Goal: Transaction & Acquisition: Purchase product/service

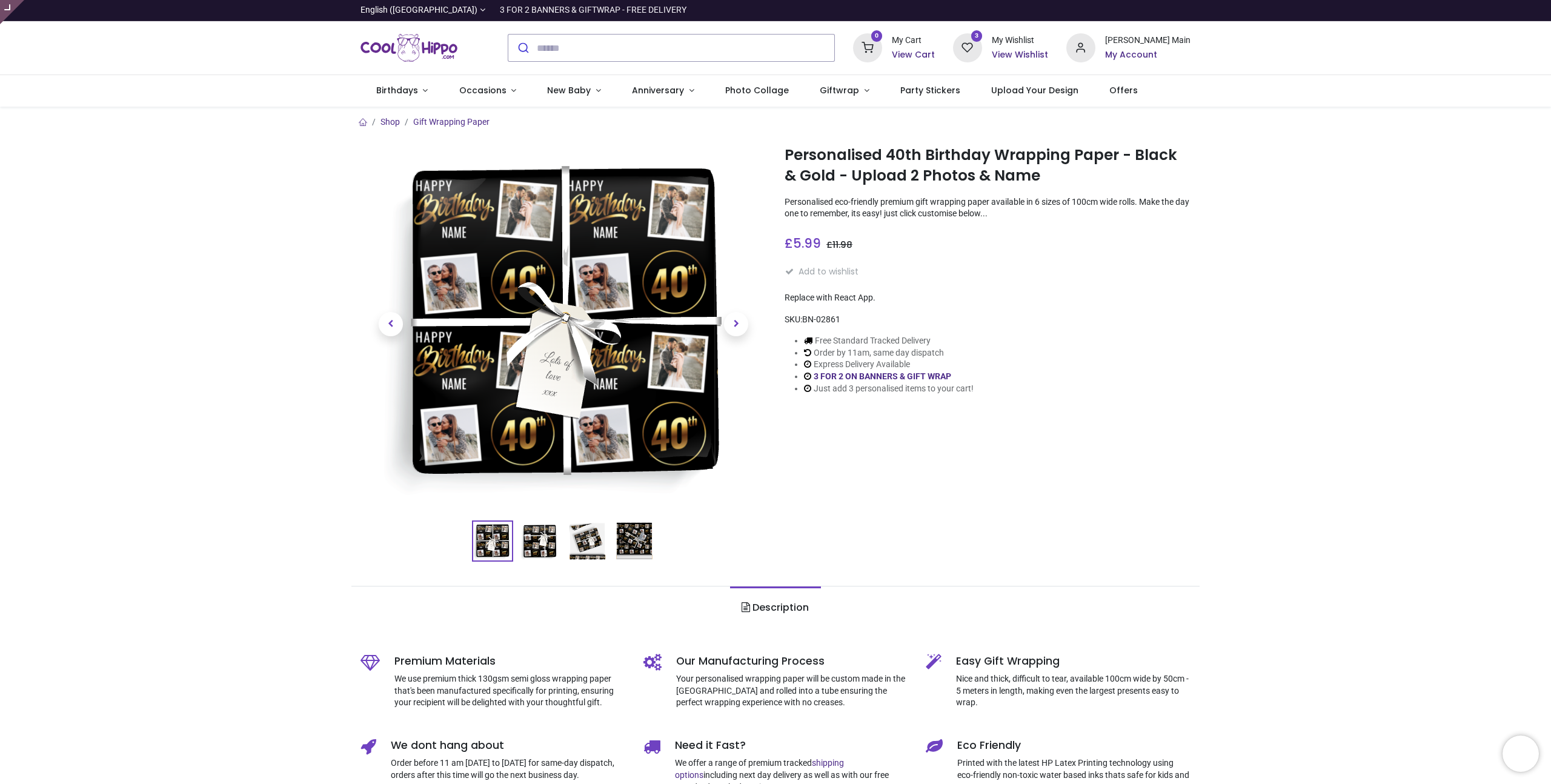
type input "**********"
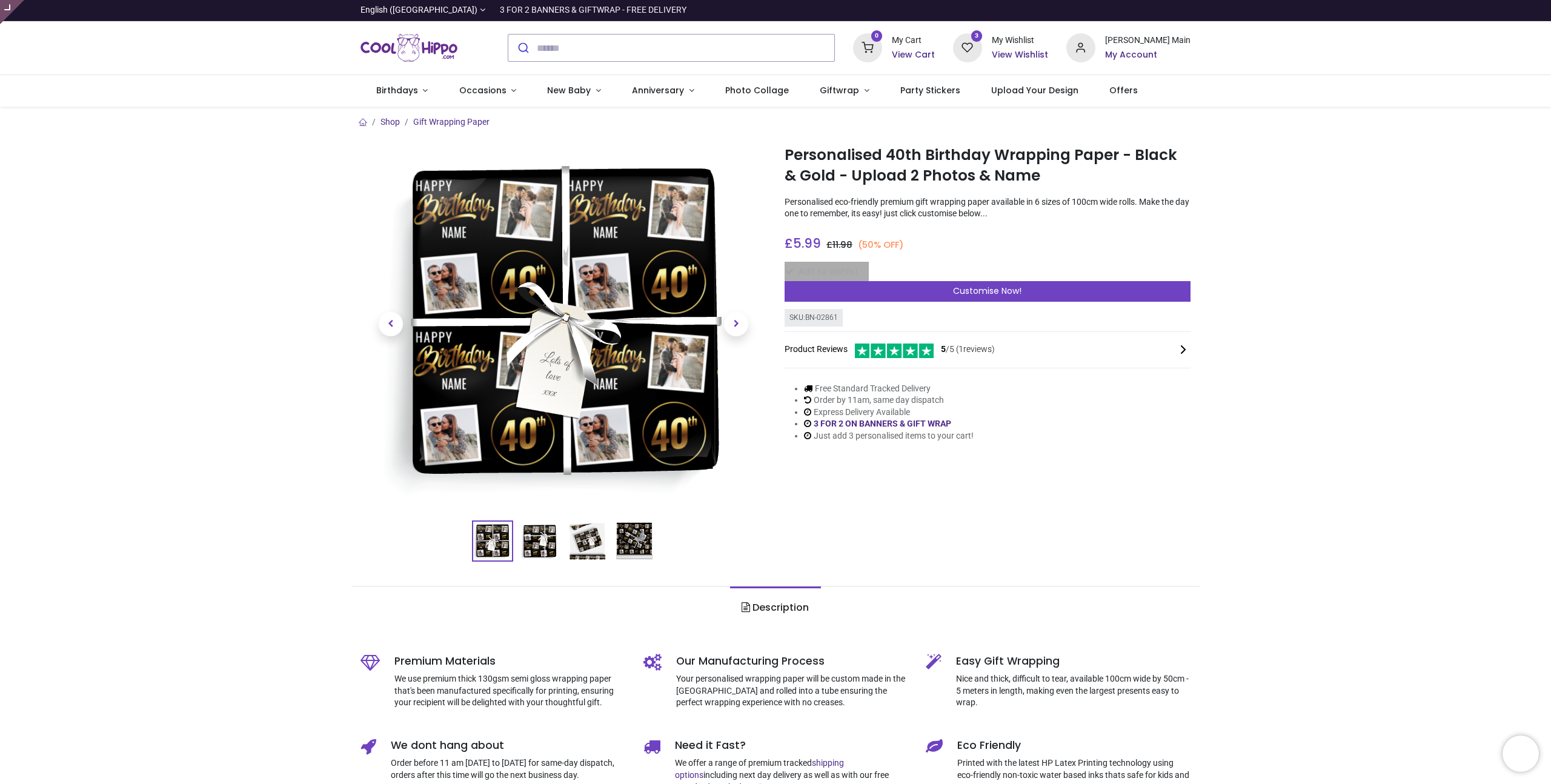
click at [1359, 102] on nav "3 0 Birthdays Milestone Birthday 1974" at bounding box center [775, 90] width 1551 height 31
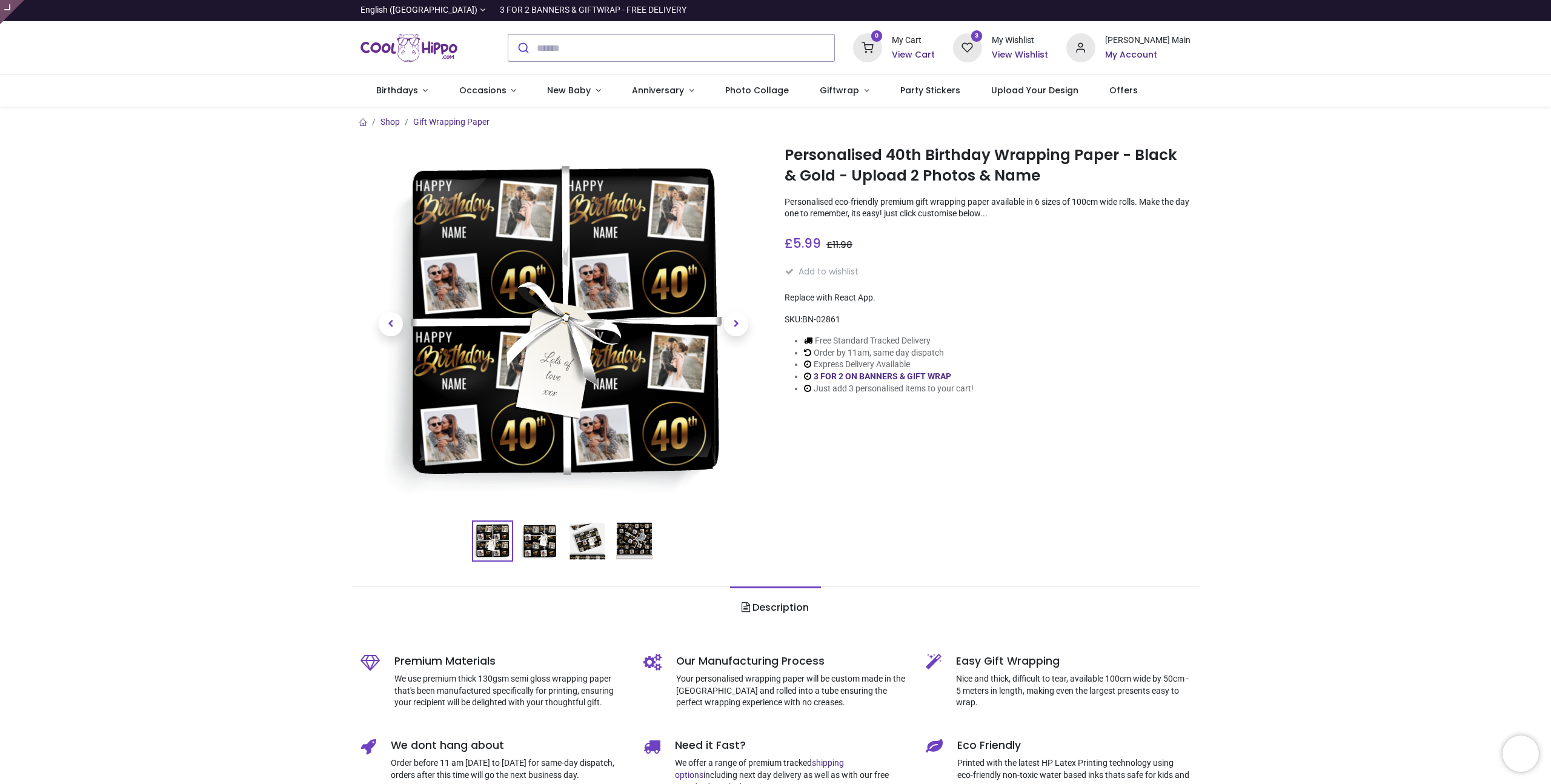
type input "**********"
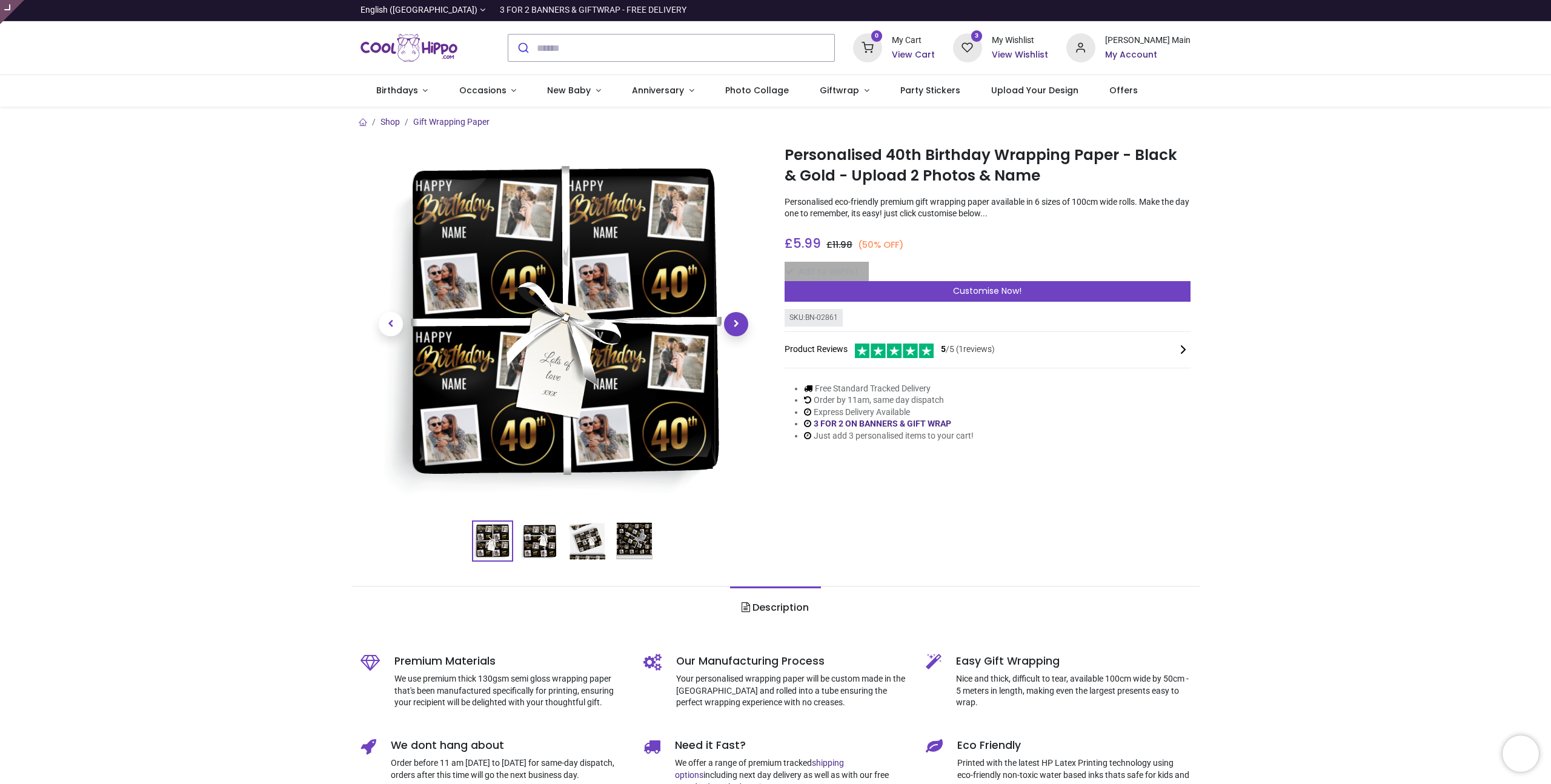
click at [734, 327] on span "Next" at bounding box center [736, 324] width 24 height 24
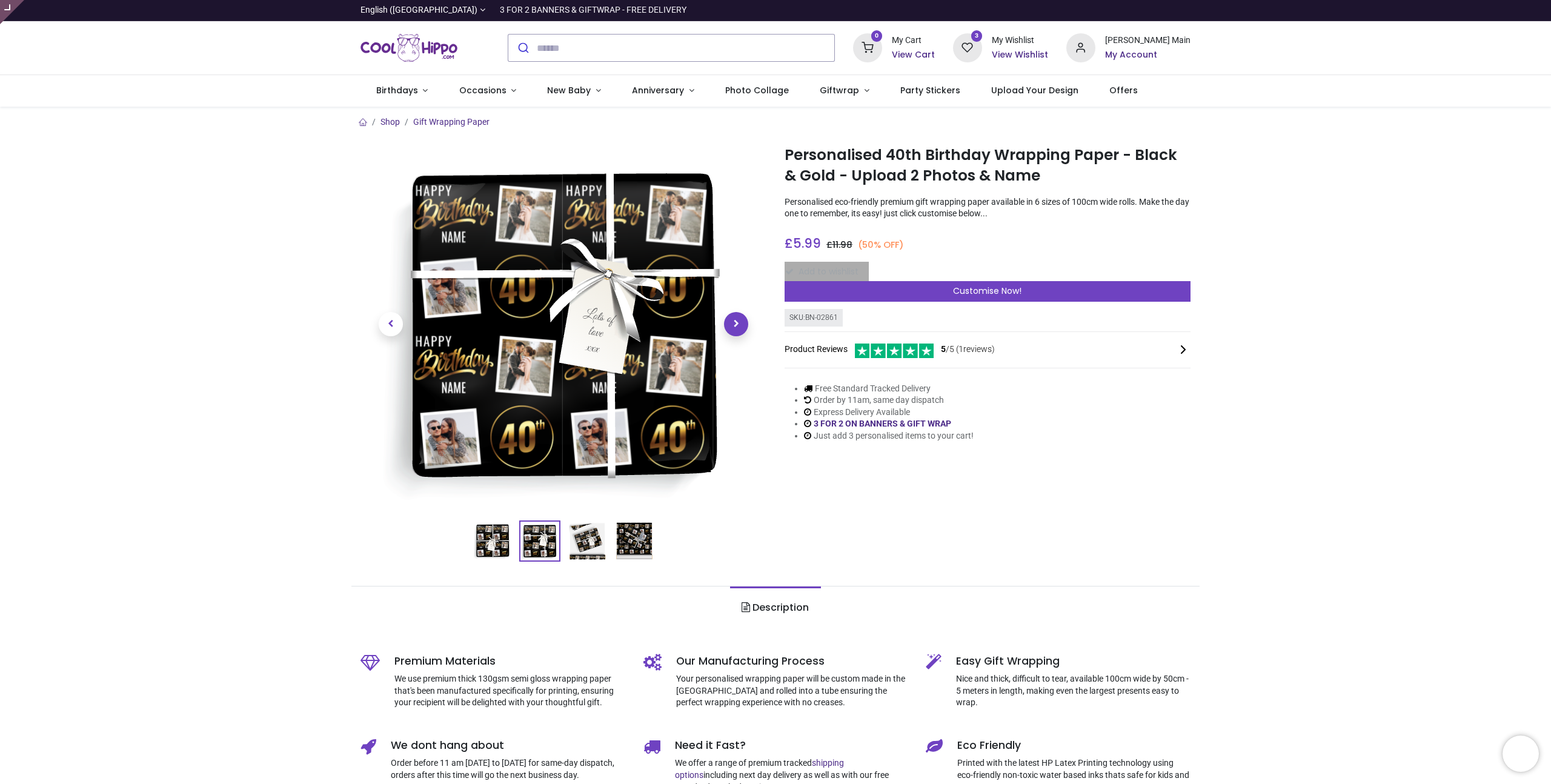
click at [734, 327] on span "Next" at bounding box center [736, 324] width 24 height 24
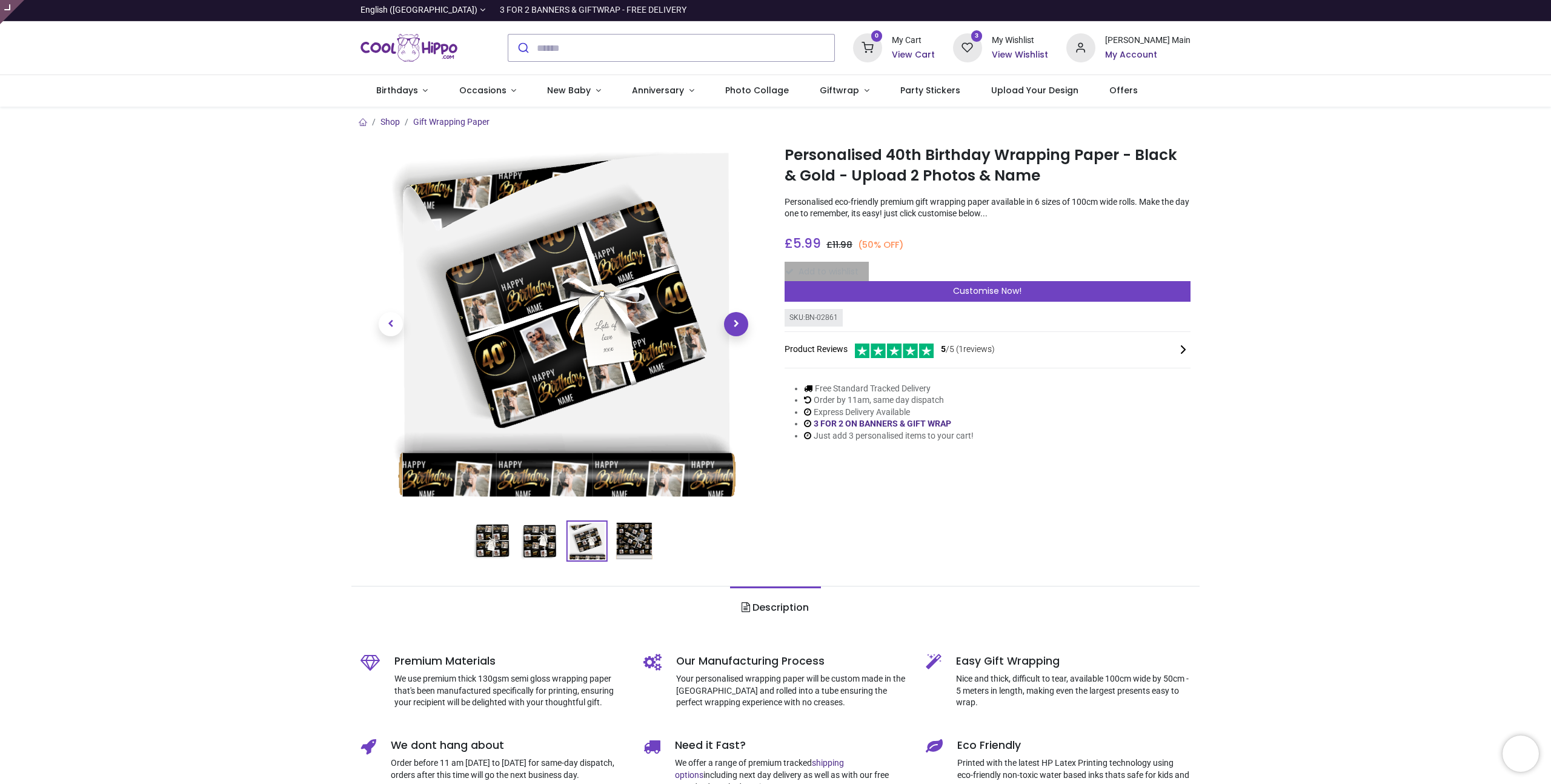
click at [734, 327] on span "Next" at bounding box center [736, 324] width 24 height 24
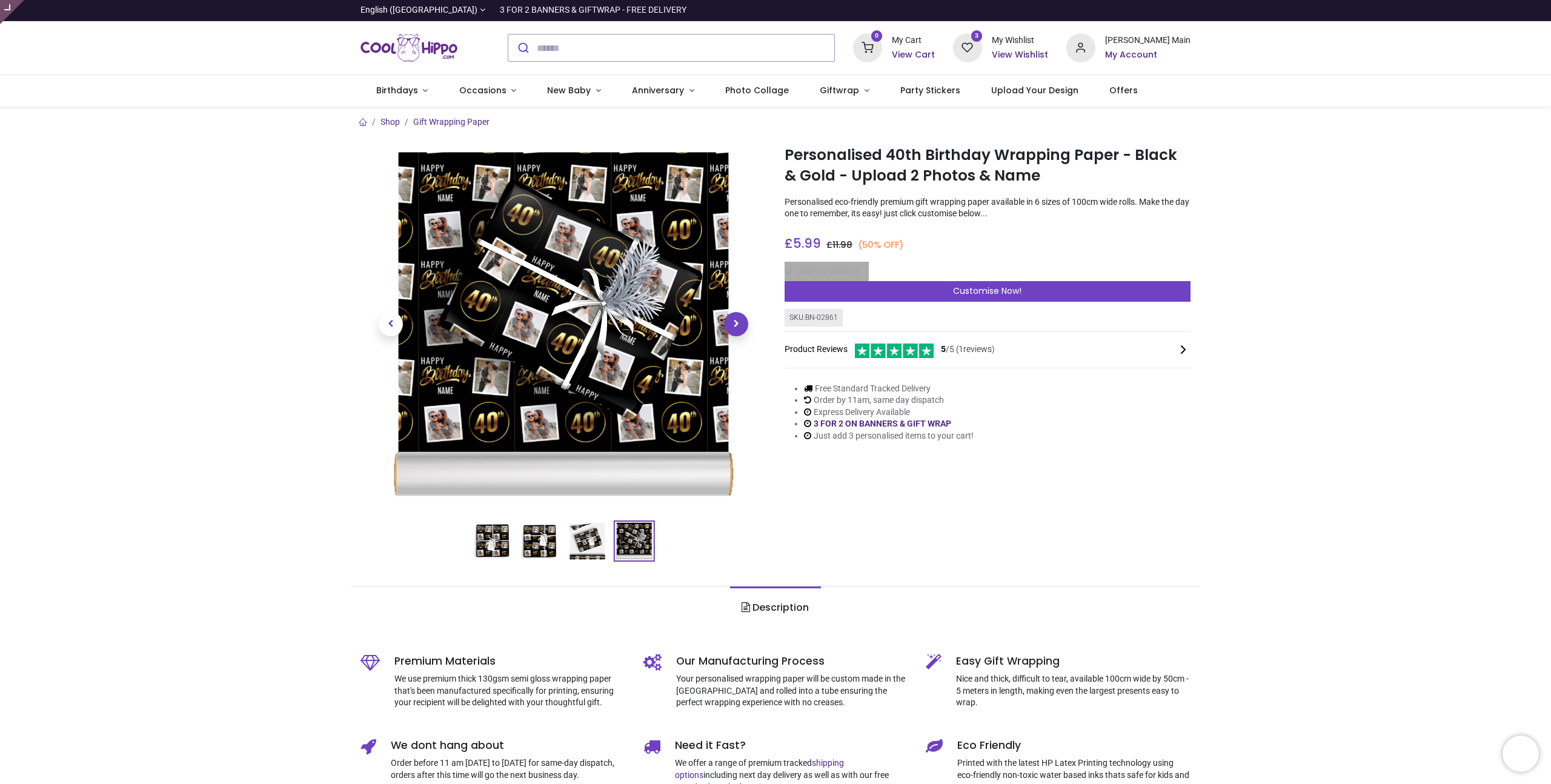
click at [734, 327] on span "Next" at bounding box center [736, 324] width 24 height 24
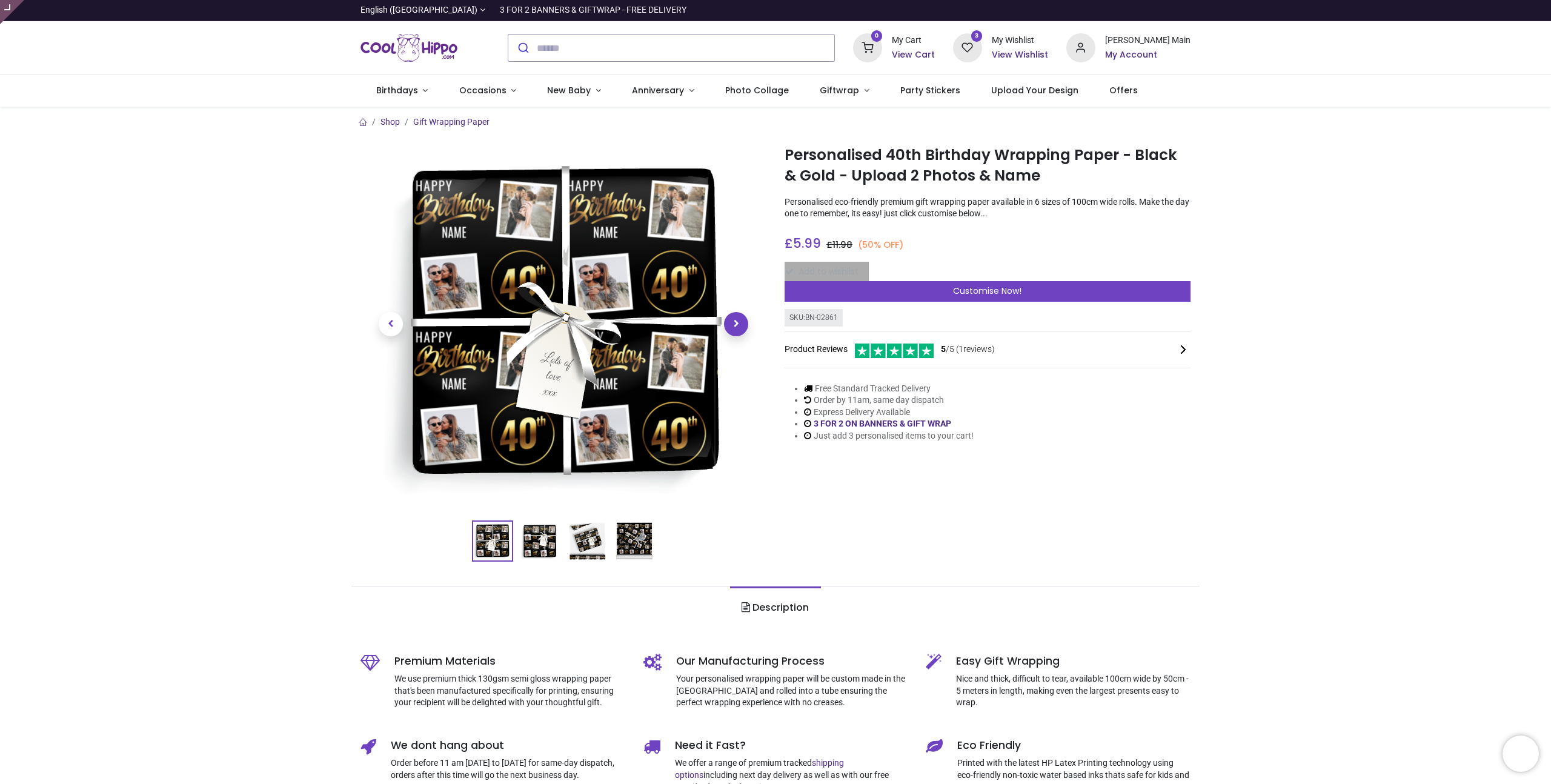
click at [734, 327] on span "Next" at bounding box center [736, 324] width 24 height 24
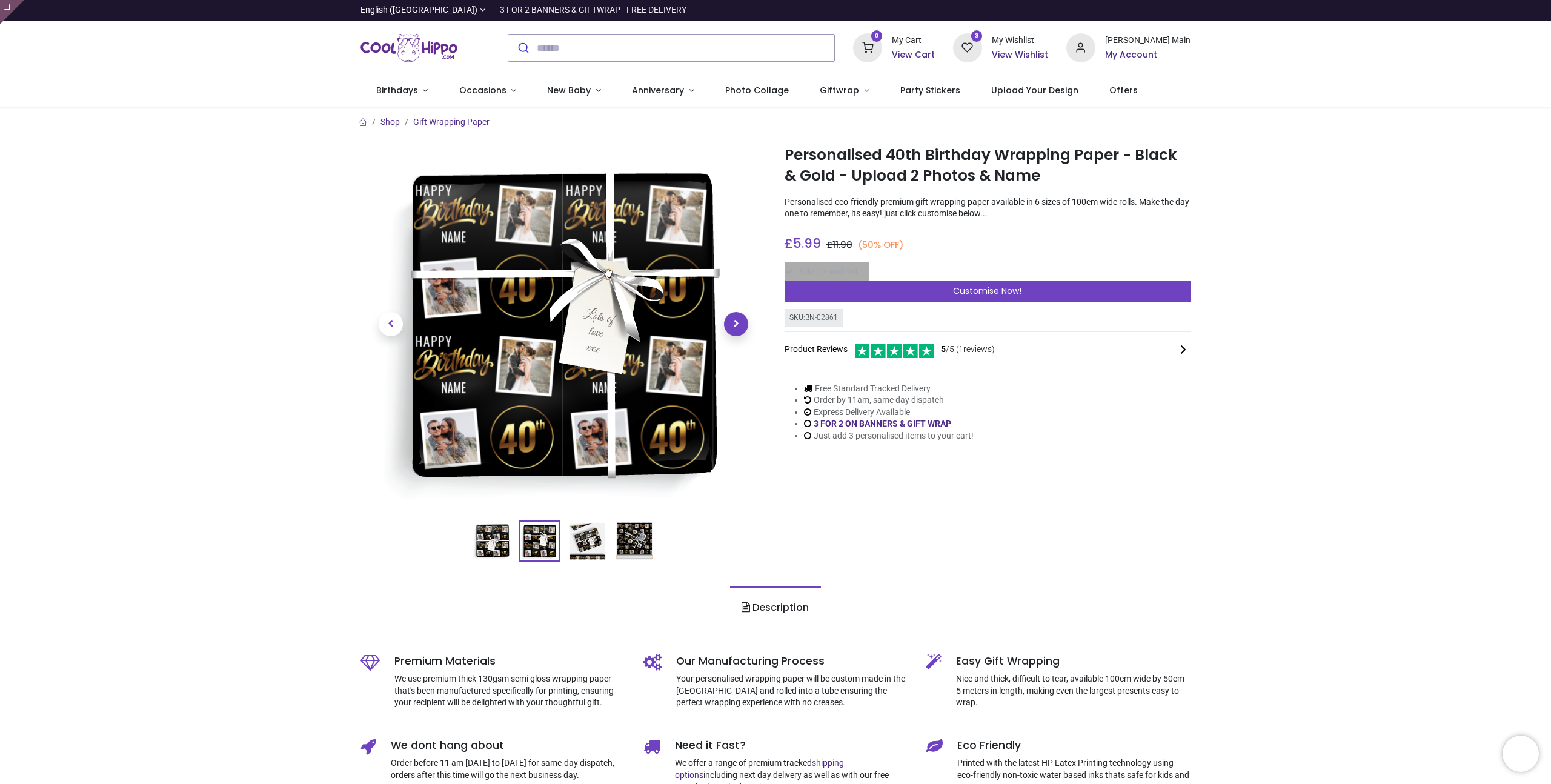
click at [734, 327] on span "Next" at bounding box center [736, 324] width 24 height 24
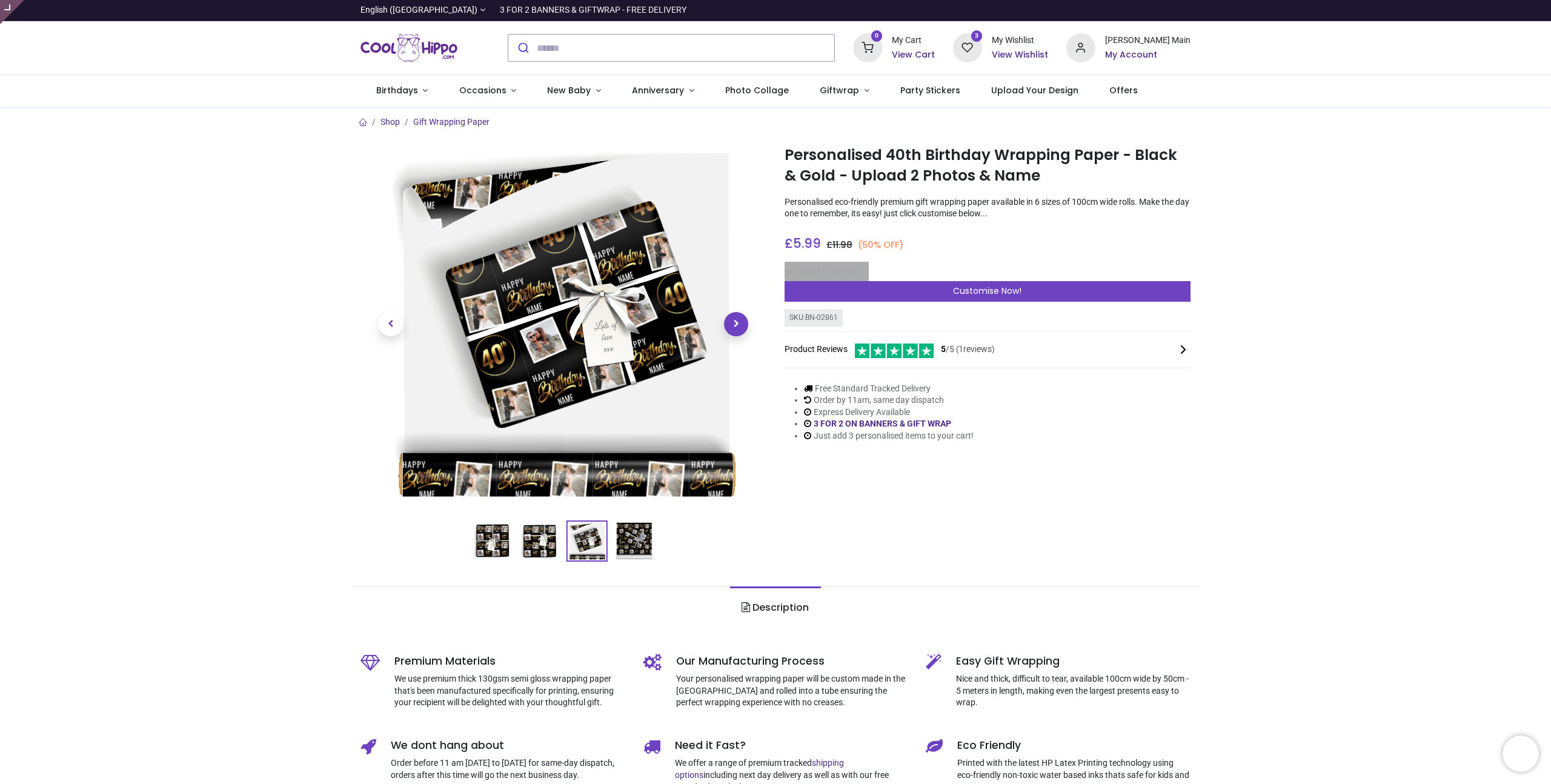
click at [734, 327] on span "Next" at bounding box center [736, 324] width 24 height 24
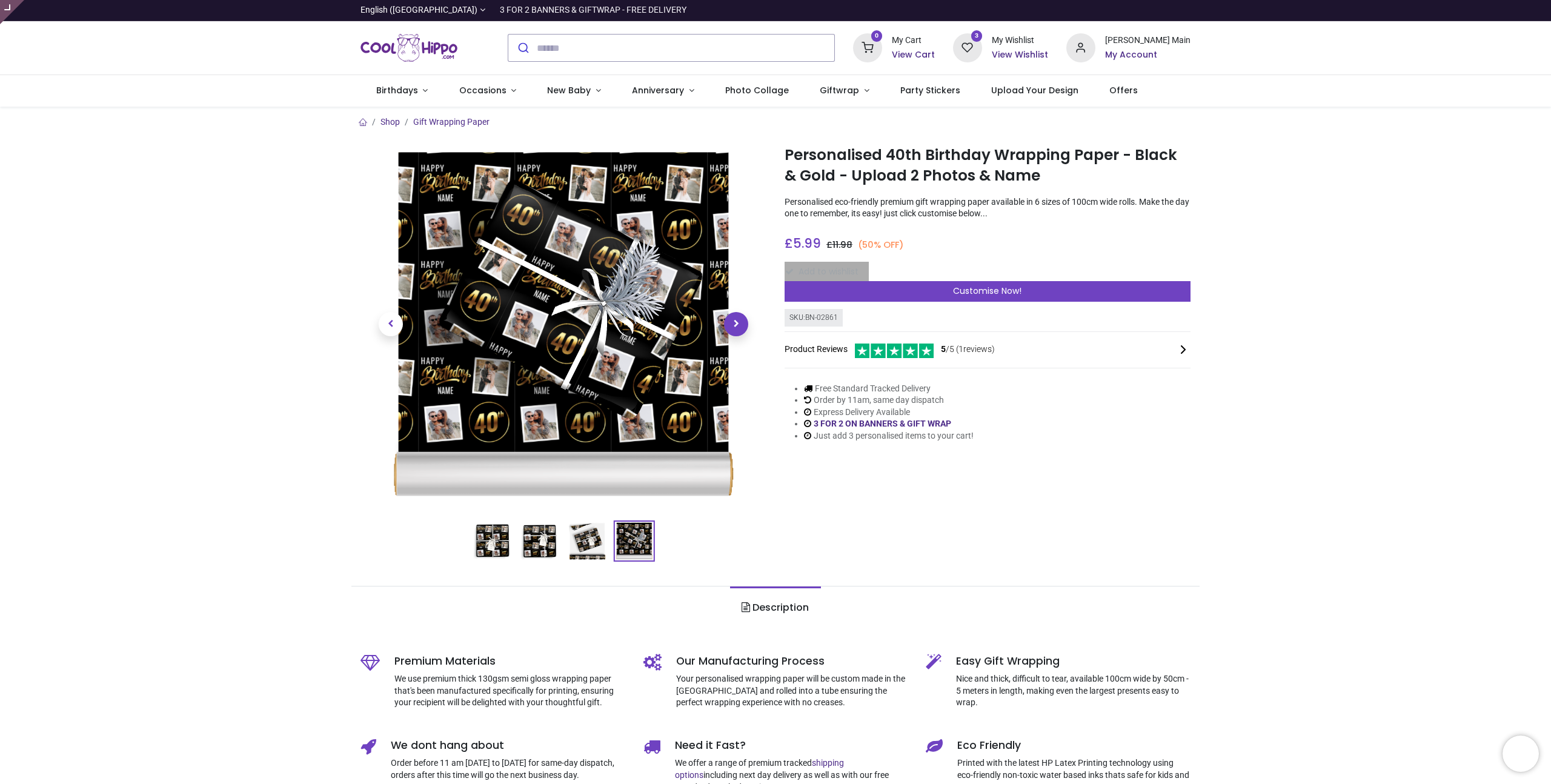
click at [734, 327] on span "Next" at bounding box center [736, 324] width 24 height 24
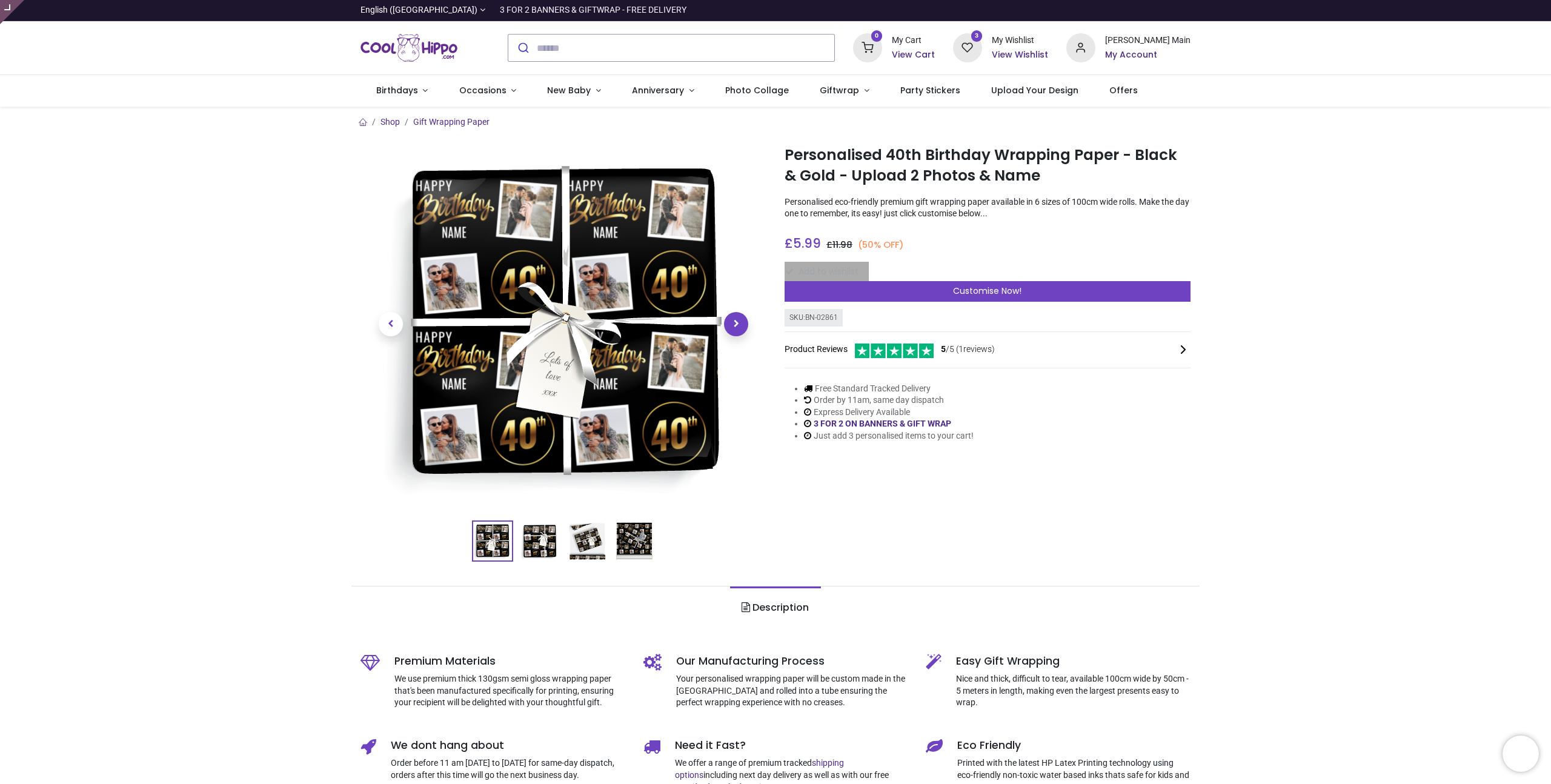
click at [734, 327] on span "Next" at bounding box center [736, 324] width 24 height 24
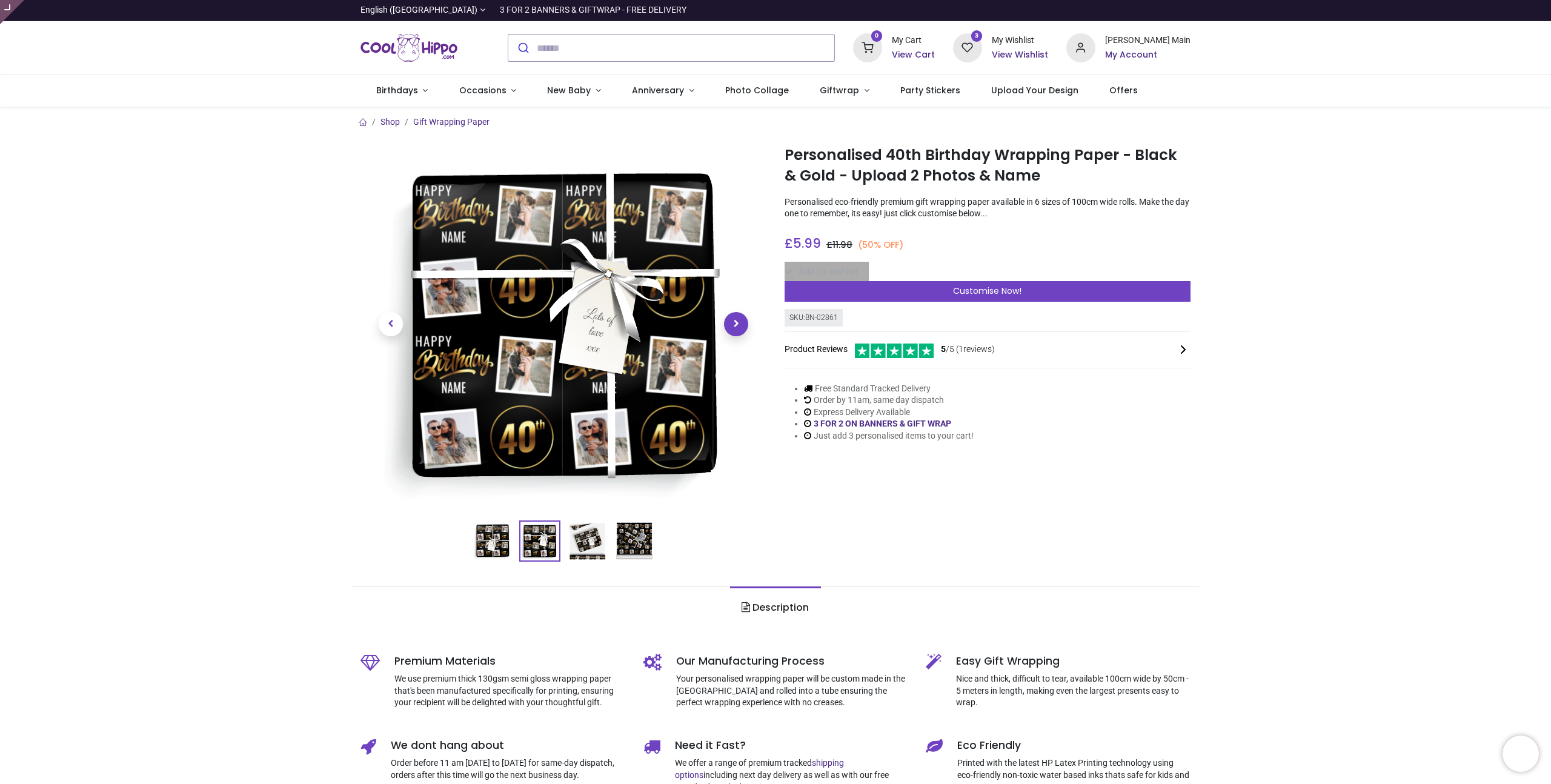
click at [734, 327] on span "Next" at bounding box center [736, 324] width 24 height 24
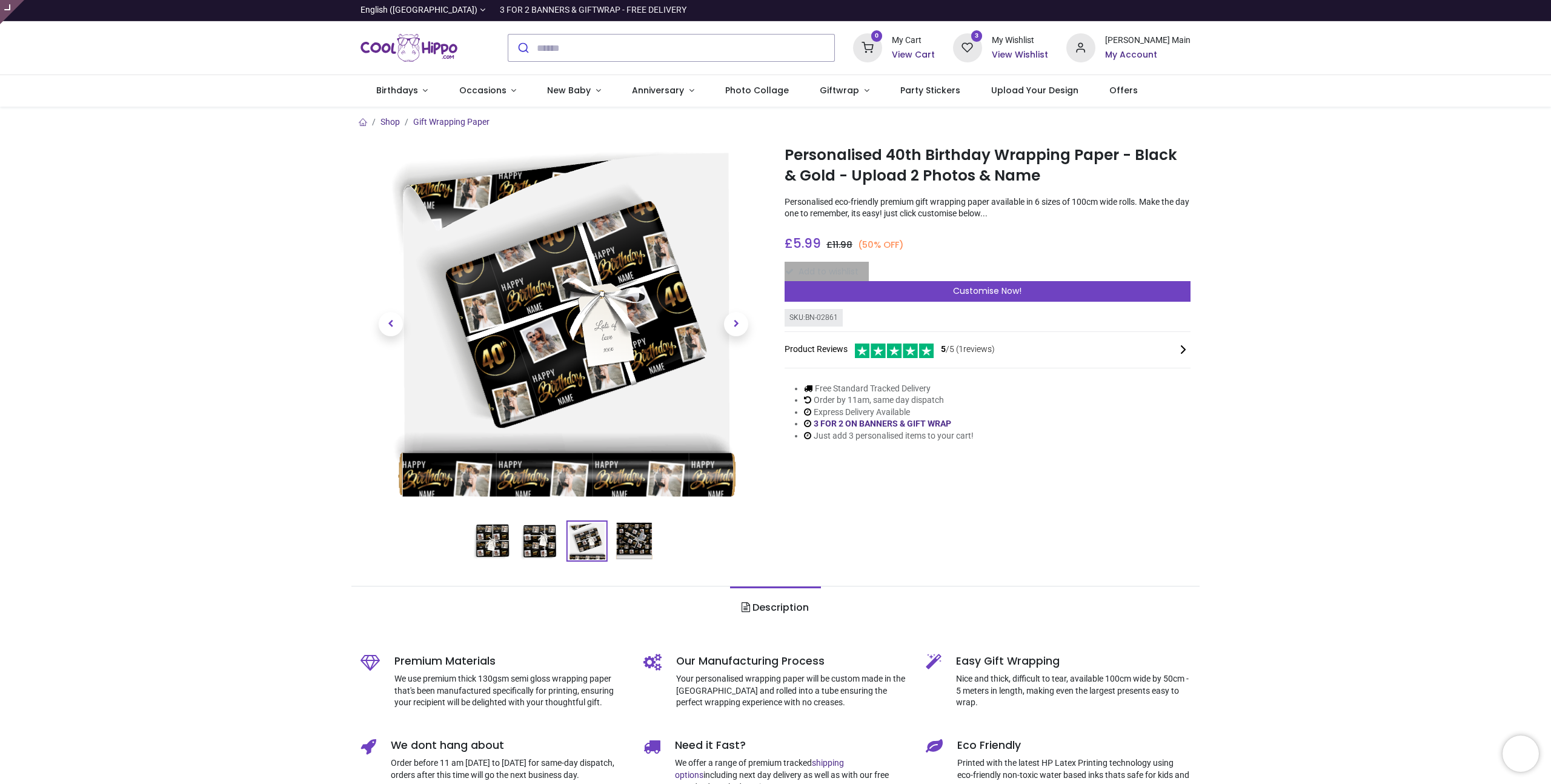
click at [1324, 211] on div "Shop Gift Wrapping Paper" at bounding box center [775, 635] width 1551 height 1057
click at [1333, 112] on div "Shop Gift Wrapping Paper" at bounding box center [775, 635] width 1551 height 1057
